Goal: Navigation & Orientation: Find specific page/section

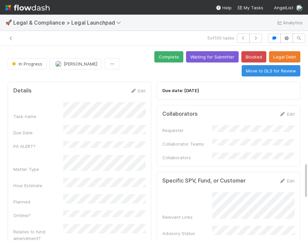
scroll to position [625, 0]
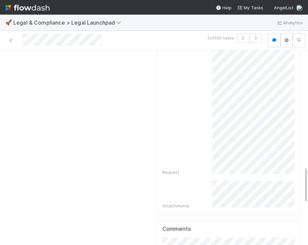
click at [71, 38] on div at bounding box center [61, 41] width 79 height 14
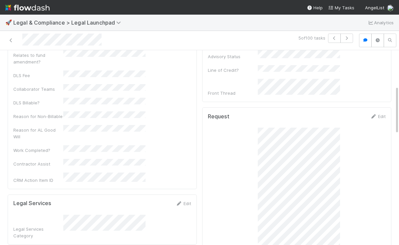
scroll to position [146, 0]
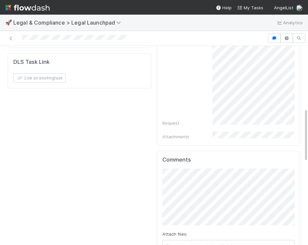
scroll to position [537, 0]
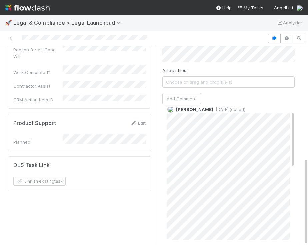
scroll to position [15, 0]
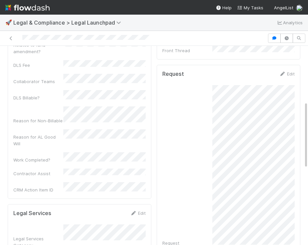
scroll to position [176, 0]
click at [158, 37] on div at bounding box center [134, 38] width 262 height 9
click at [46, 39] on div at bounding box center [134, 38] width 262 height 9
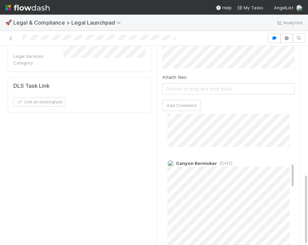
scroll to position [254, 0]
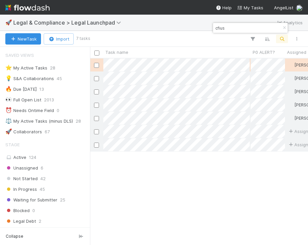
scroll to position [198, 0]
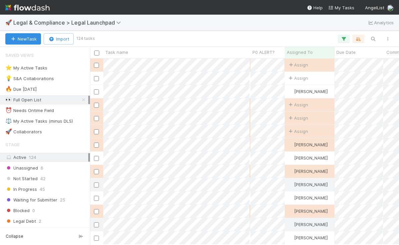
scroll to position [0, 0]
click at [50, 69] on span "28" at bounding box center [52, 68] width 5 height 8
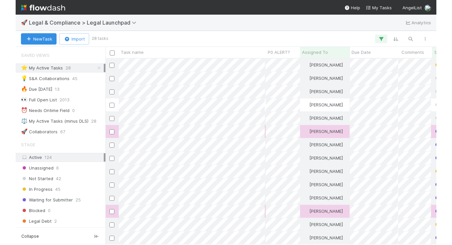
scroll to position [186, 363]
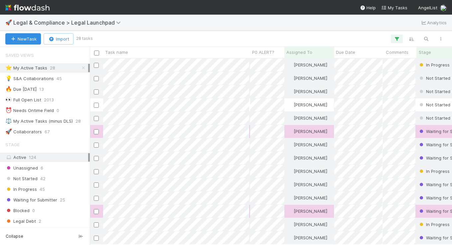
click at [398, 48] on div "Stage" at bounding box center [442, 52] width 50 height 11
click at [398, 54] on span "Stage" at bounding box center [425, 52] width 12 height 7
drag, startPoint x: 410, startPoint y: 76, endPoint x: 395, endPoint y: 63, distance: 19.9
click at [395, 63] on div "Sort First → Last Sort Last → First" at bounding box center [412, 69] width 76 height 25
click at [398, 64] on div "Sort First → Last" at bounding box center [412, 65] width 76 height 10
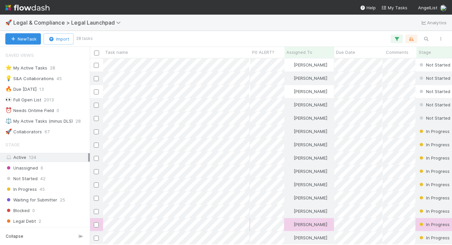
scroll to position [186, 363]
